Goal: Transaction & Acquisition: Download file/media

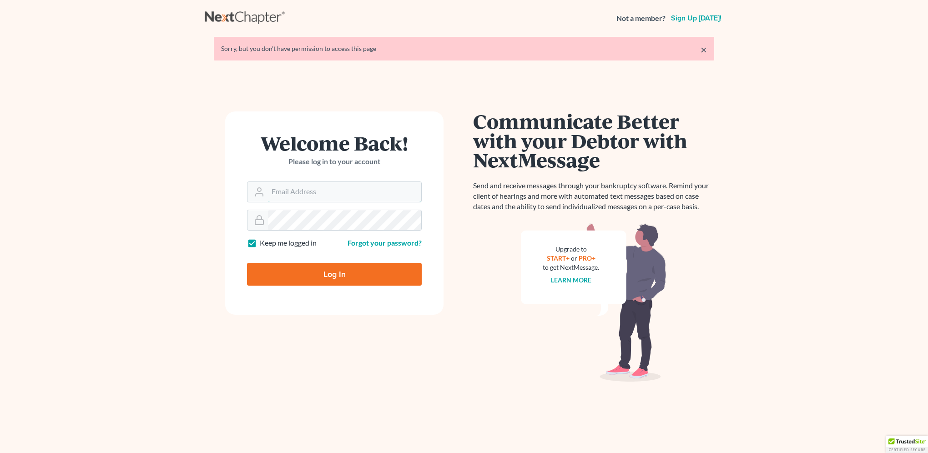
type input "[EMAIL_ADDRESS][DOMAIN_NAME]"
click at [342, 280] on input "Log In" at bounding box center [334, 274] width 175 height 23
type input "Thinking..."
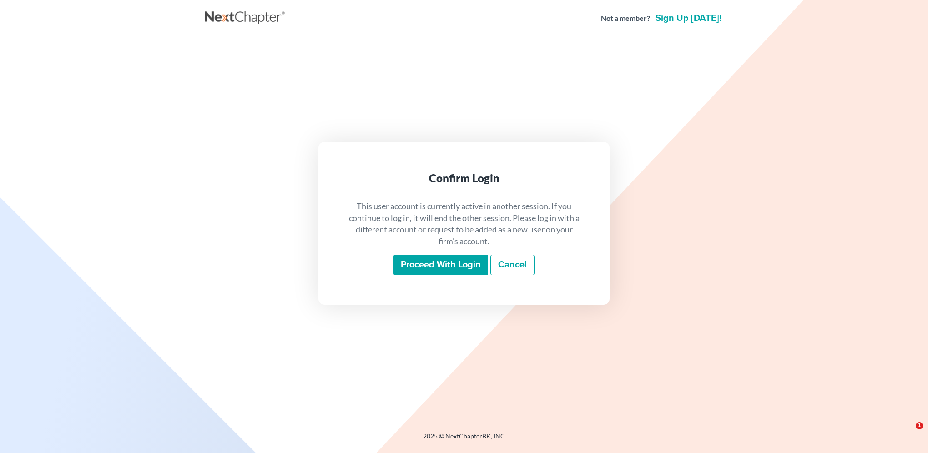
click at [429, 262] on input "Proceed with login" at bounding box center [441, 265] width 95 height 21
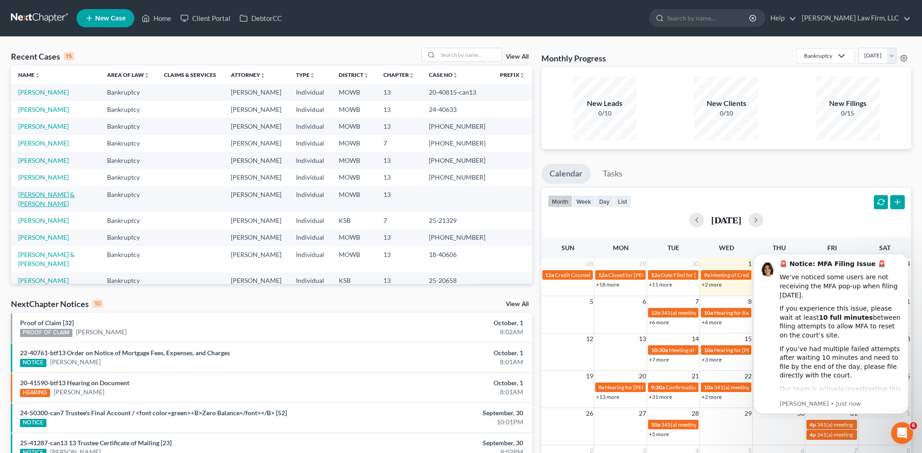
click at [38, 195] on link "[PERSON_NAME] & [PERSON_NAME]" at bounding box center [46, 199] width 56 height 17
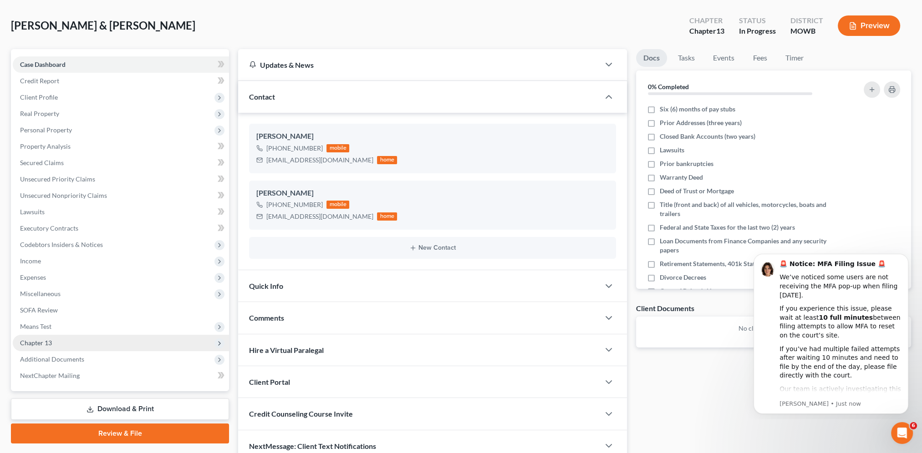
scroll to position [81, 0]
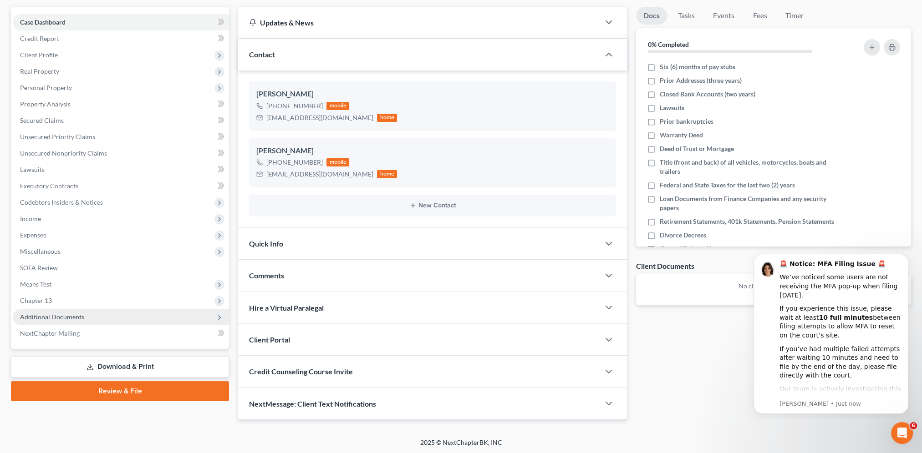
click at [63, 319] on span "Additional Documents" at bounding box center [52, 317] width 64 height 8
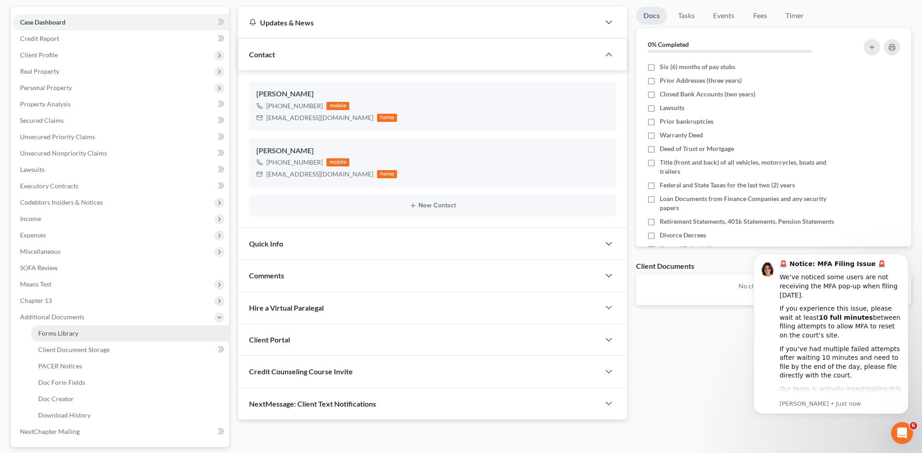
click at [58, 334] on span "Forms Library" at bounding box center [58, 333] width 40 height 8
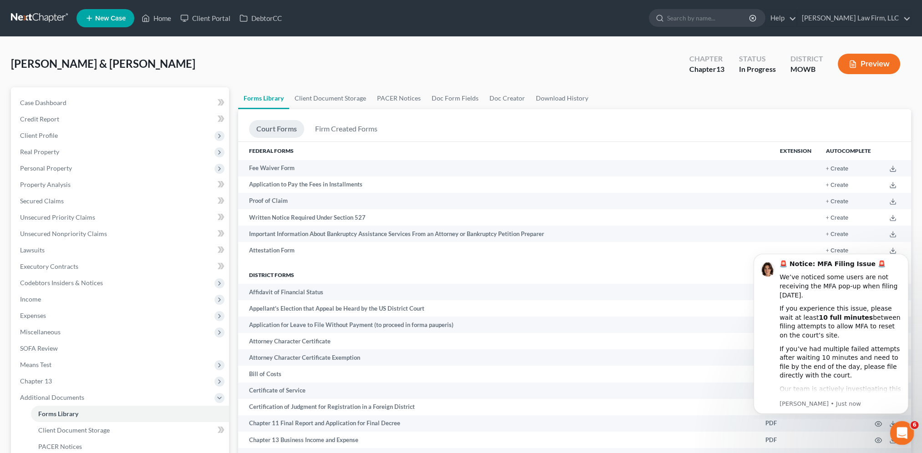
click at [902, 430] on icon "Open Intercom Messenger" at bounding box center [900, 432] width 15 height 15
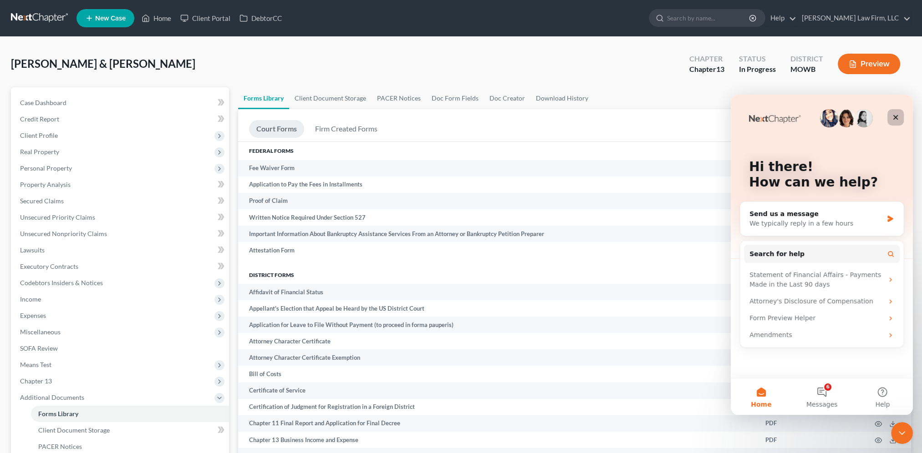
click at [894, 115] on icon "Close" at bounding box center [894, 117] width 7 height 7
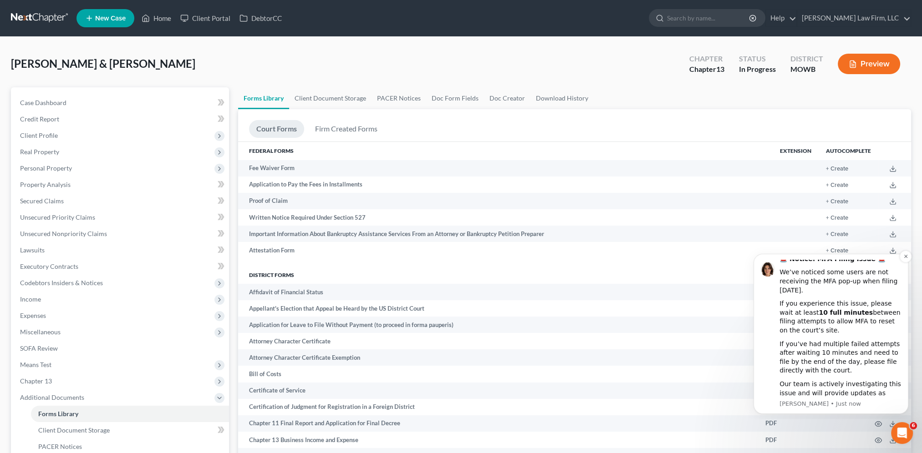
scroll to position [6, 0]
click at [903, 258] on icon "Dismiss notification" at bounding box center [905, 256] width 5 height 5
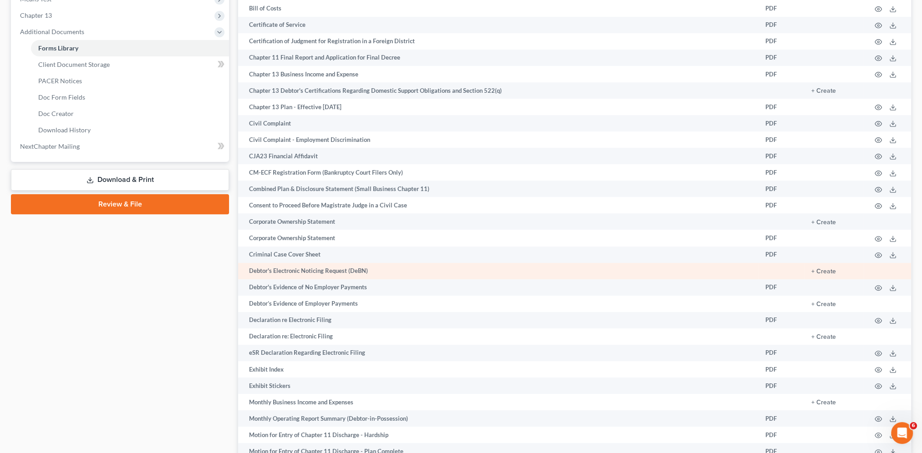
scroll to position [364, 0]
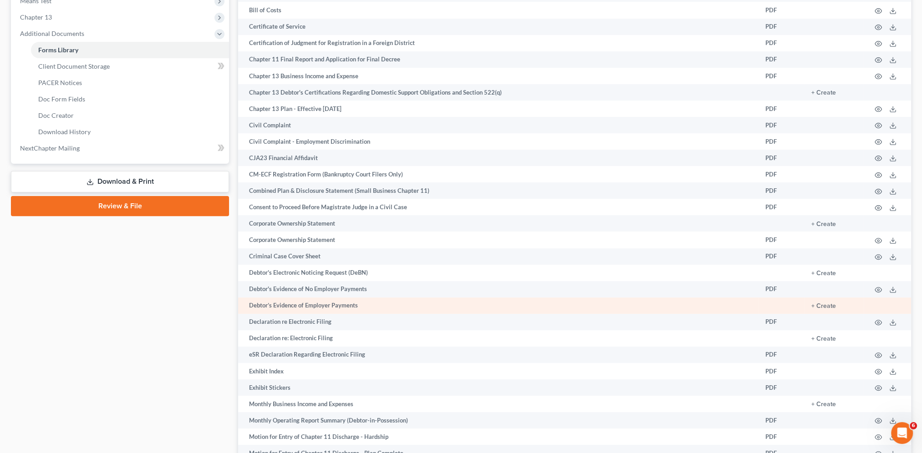
click at [825, 314] on td "+ Create" at bounding box center [834, 306] width 60 height 16
click at [825, 309] on button "+ Create" at bounding box center [823, 306] width 25 height 6
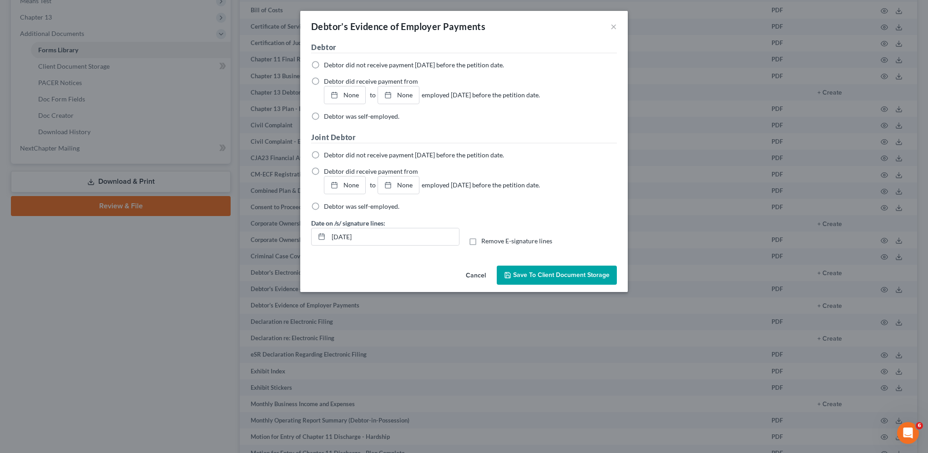
click at [324, 61] on label "Debtor did not receive payment within 60 days before the petition date." at bounding box center [414, 65] width 180 height 9
click at [328, 61] on input "Debtor did not receive payment within 60 days before the petition date." at bounding box center [331, 64] width 6 height 6
radio input "true"
drag, startPoint x: 393, startPoint y: 235, endPoint x: 304, endPoint y: 235, distance: 88.7
click at [304, 235] on div "Debtor Debtor did not receive payment within 60 days before the petition date. …" at bounding box center [464, 152] width 328 height 220
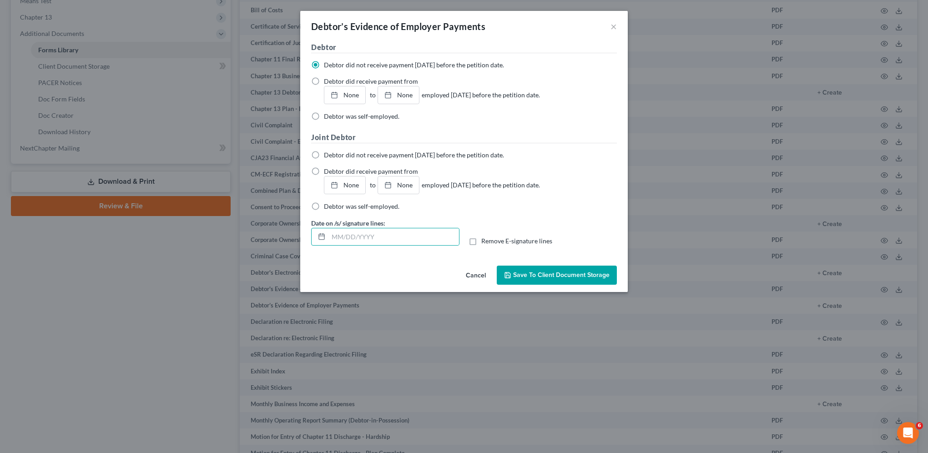
click at [481, 241] on label "Remove E-signature lines" at bounding box center [516, 241] width 71 height 9
click at [485, 241] on input "Remove E-signature lines" at bounding box center [488, 240] width 6 height 6
checkbox input "true"
click at [576, 274] on span "Save to Client Document Storage" at bounding box center [561, 275] width 96 height 8
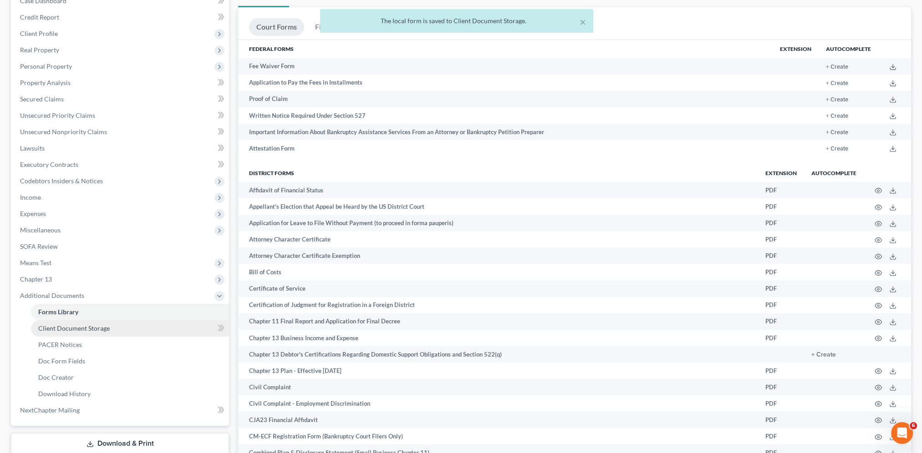
click at [73, 331] on span "Client Document Storage" at bounding box center [73, 328] width 71 height 8
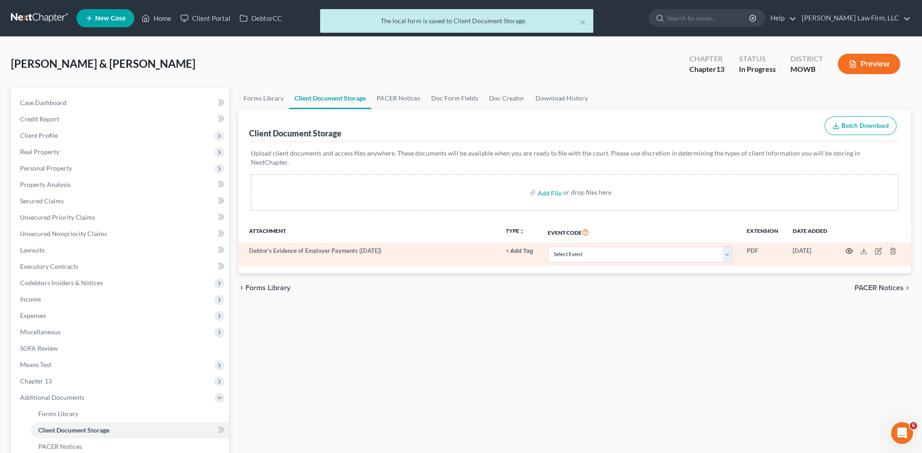
click at [849, 248] on icon "button" at bounding box center [848, 251] width 7 height 7
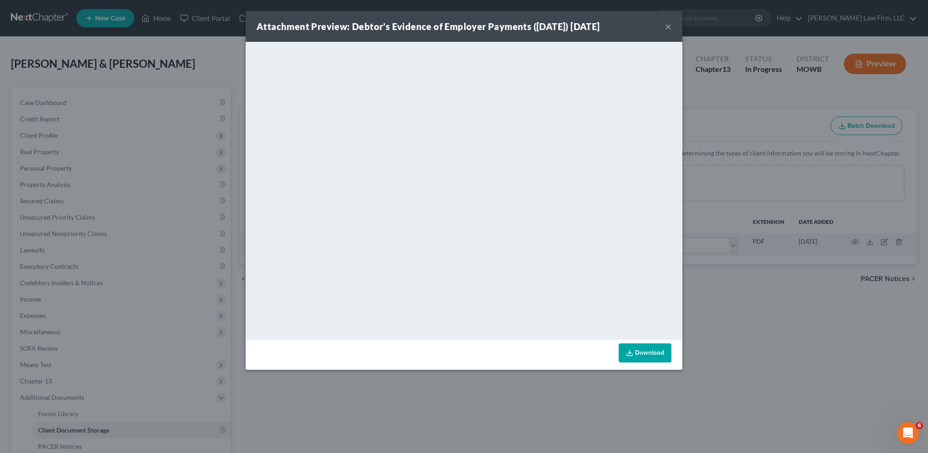
click at [670, 27] on button "×" at bounding box center [668, 26] width 6 height 11
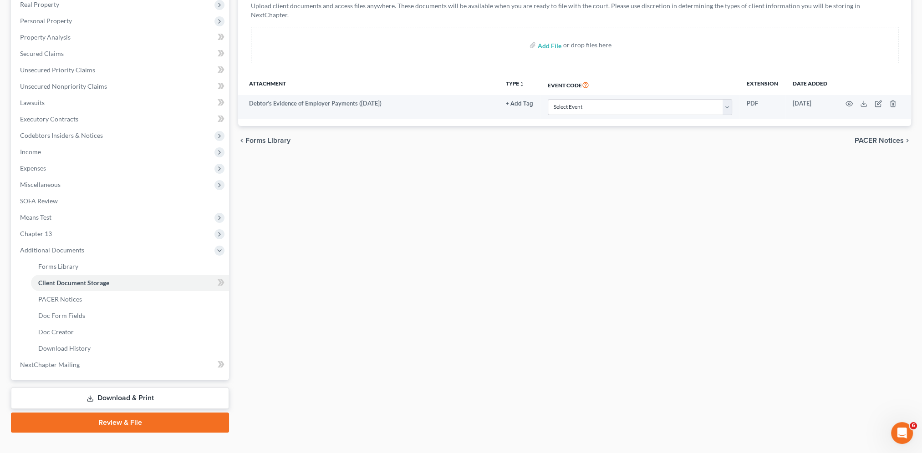
click at [118, 408] on link "Download & Print" at bounding box center [120, 398] width 218 height 21
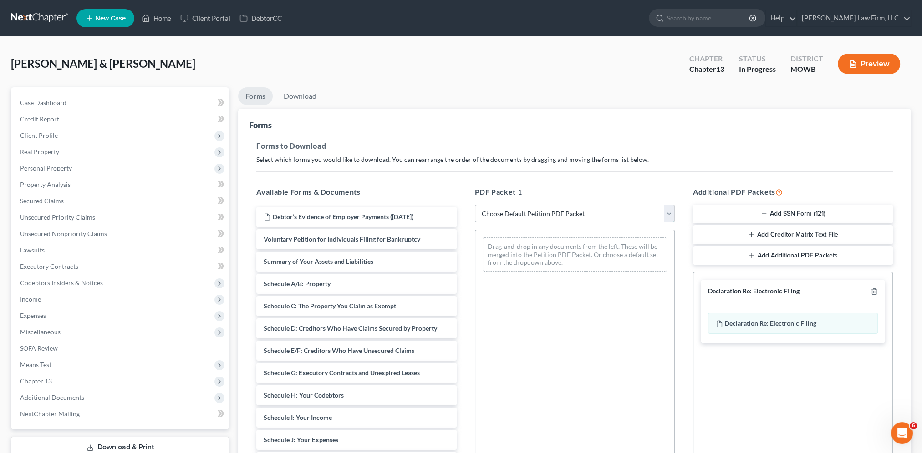
drag, startPoint x: 670, startPoint y: 213, endPoint x: 666, endPoint y: 218, distance: 6.8
click at [670, 213] on select "Choose Default Petition PDF Packet Complete Bankruptcy Petition (all forms and …" at bounding box center [575, 214] width 200 height 18
select select "0"
click at [475, 205] on select "Choose Default Petition PDF Packet Complete Bankruptcy Petition (all forms and …" at bounding box center [575, 214] width 200 height 18
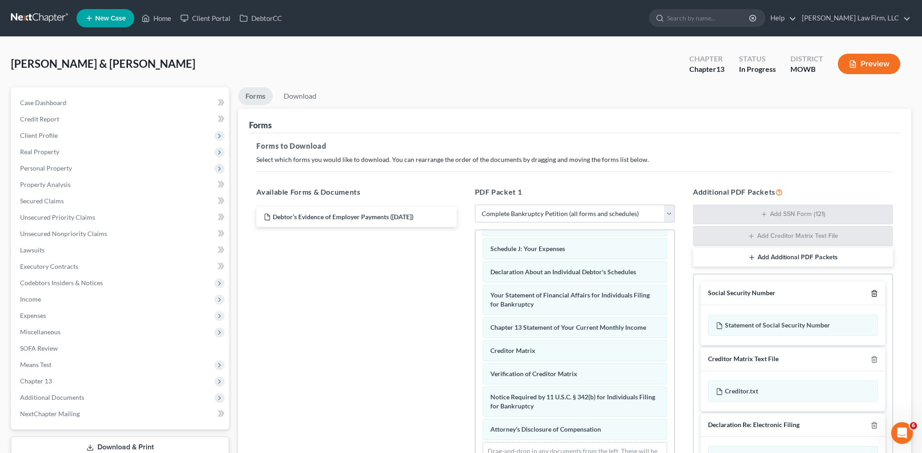
click at [870, 290] on icon "button" at bounding box center [873, 293] width 7 height 7
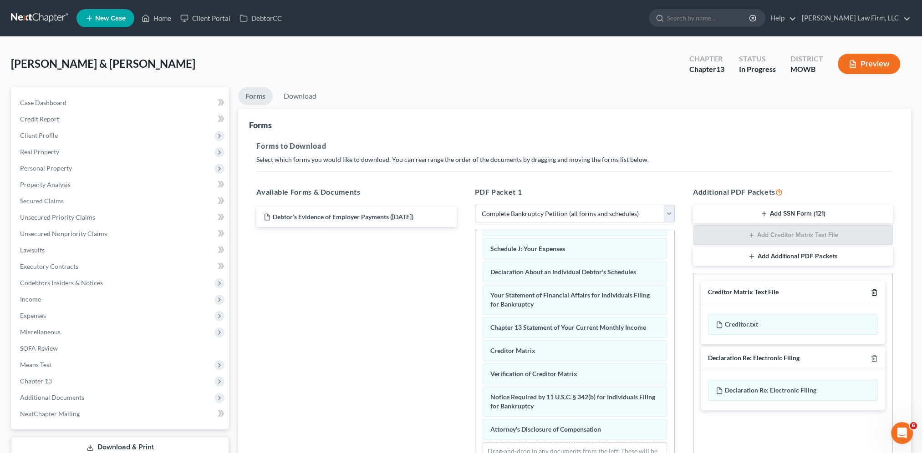
click at [871, 291] on icon "button" at bounding box center [873, 293] width 4 height 6
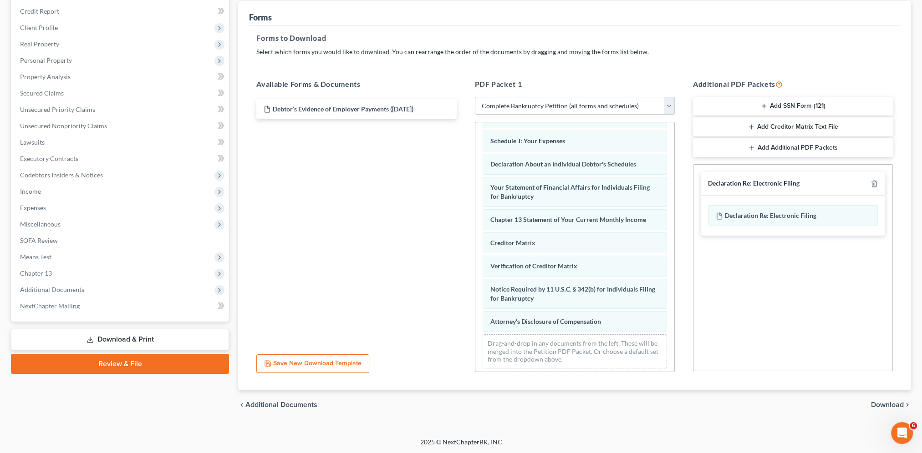
click at [881, 402] on span "Download" at bounding box center [887, 404] width 33 height 7
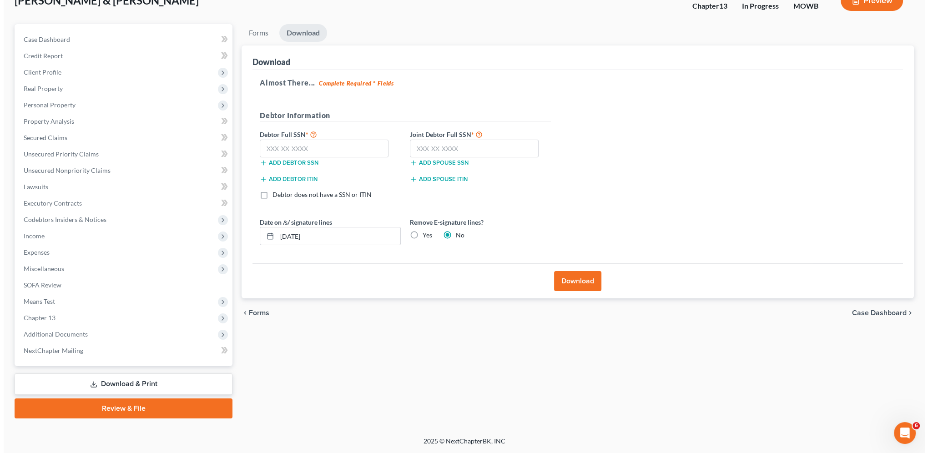
scroll to position [62, 0]
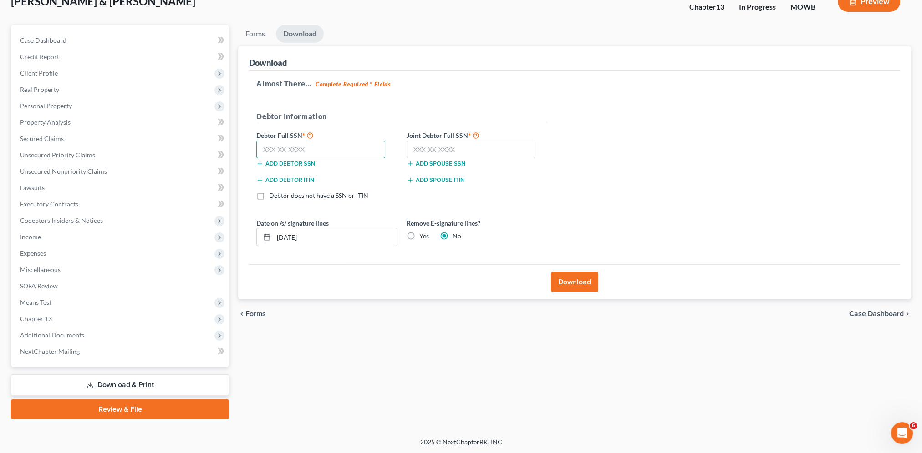
click at [292, 144] on input "text" at bounding box center [320, 150] width 129 height 18
click at [288, 143] on input "text" at bounding box center [320, 150] width 129 height 18
type input "498-78-4416"
click at [432, 149] on input "text" at bounding box center [470, 150] width 129 height 18
type input "496-80-2274"
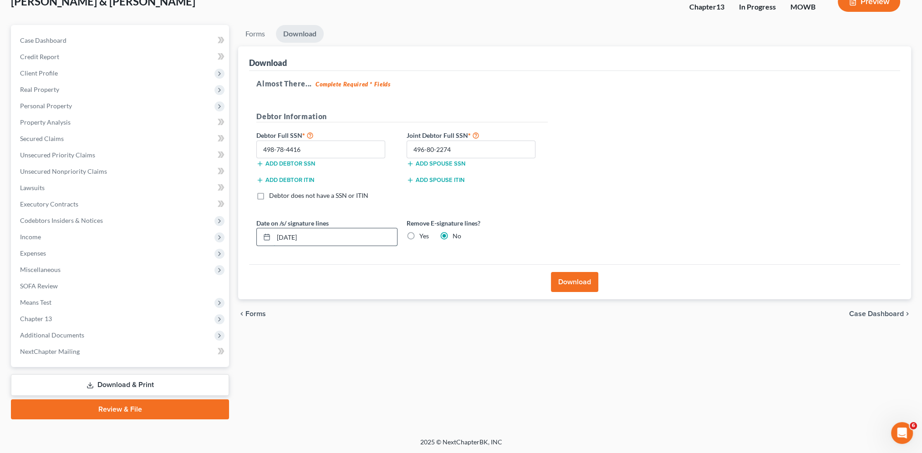
drag, startPoint x: 322, startPoint y: 233, endPoint x: 277, endPoint y: 234, distance: 45.1
click at [277, 234] on input "[DATE]" at bounding box center [334, 236] width 123 height 17
click at [419, 234] on label "Yes" at bounding box center [424, 236] width 10 height 9
click at [423, 234] on input "Yes" at bounding box center [426, 235] width 6 height 6
radio input "true"
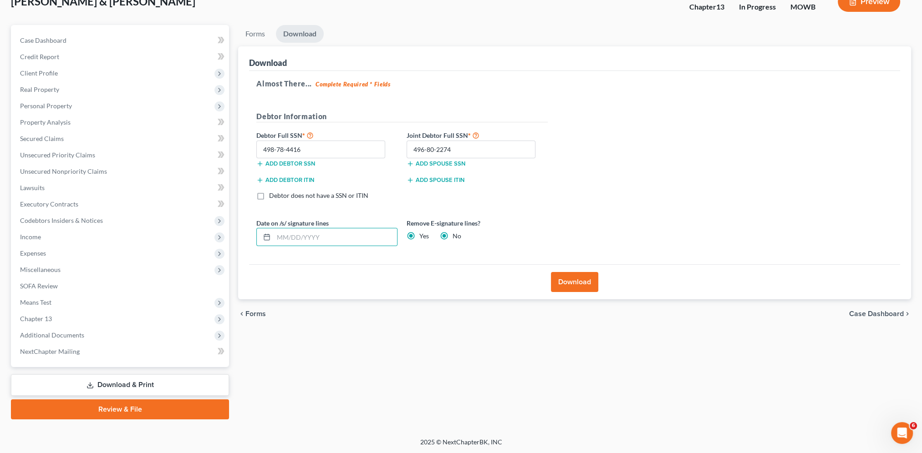
radio input "false"
click at [572, 280] on button "Download" at bounding box center [574, 282] width 47 height 20
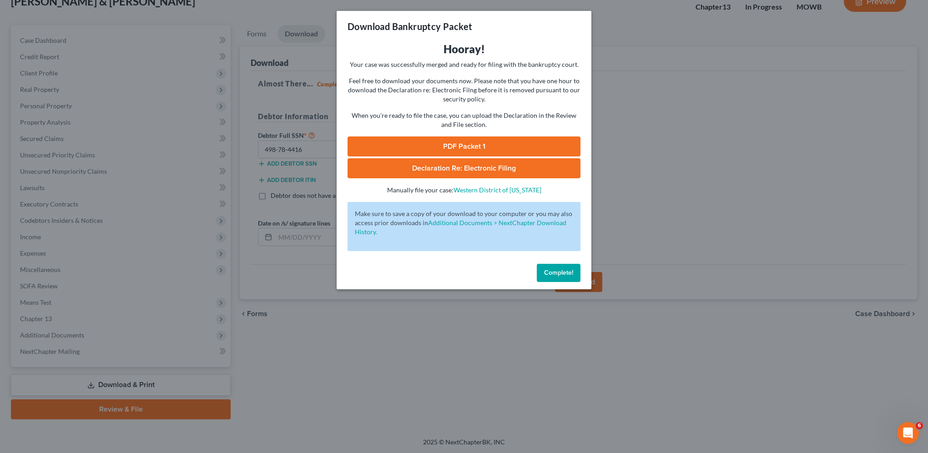
click at [462, 142] on link "PDF Packet 1" at bounding box center [464, 147] width 233 height 20
click at [451, 169] on span "Declaration Re: Electronic Filing" at bounding box center [464, 168] width 104 height 9
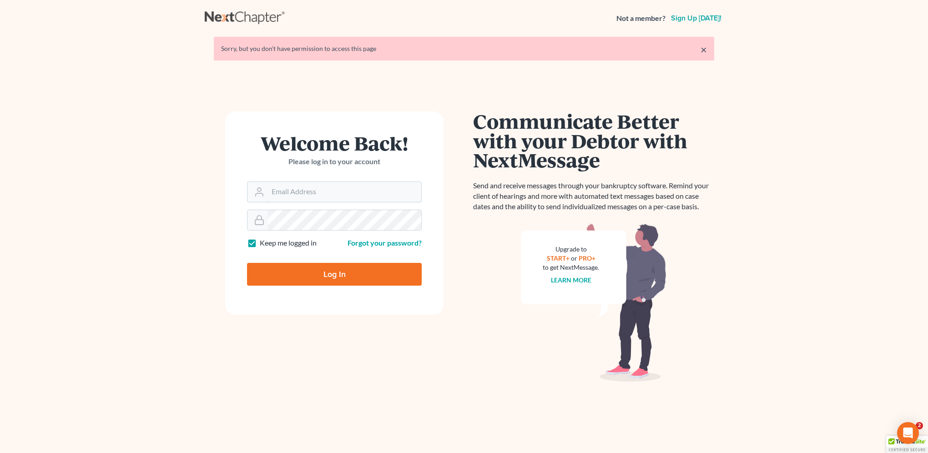
type input "[EMAIL_ADDRESS][DOMAIN_NAME]"
click at [304, 277] on input "Log In" at bounding box center [334, 274] width 175 height 23
type input "Thinking..."
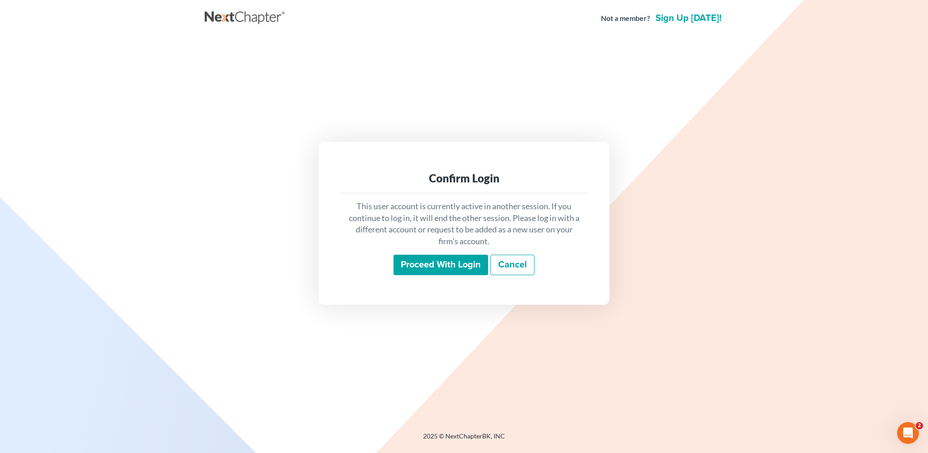
click at [441, 265] on input "Proceed with login" at bounding box center [441, 265] width 95 height 21
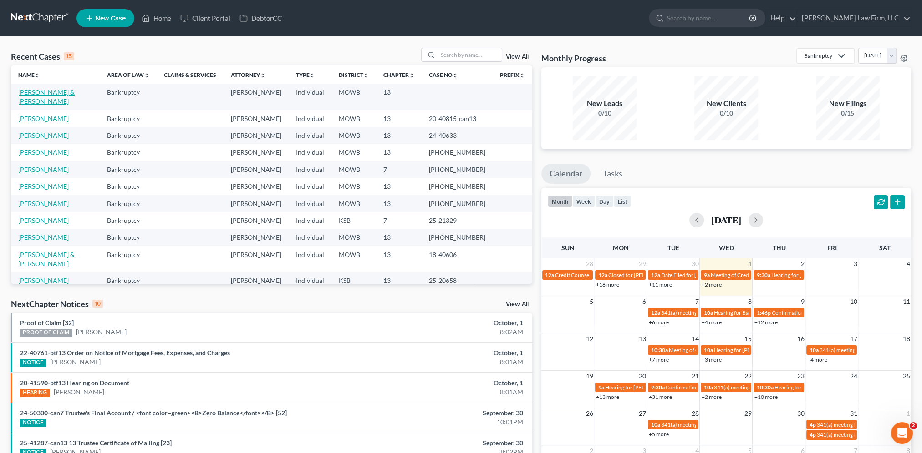
click at [64, 91] on link "[PERSON_NAME] & [PERSON_NAME]" at bounding box center [46, 96] width 56 height 17
